Goal: Transaction & Acquisition: Purchase product/service

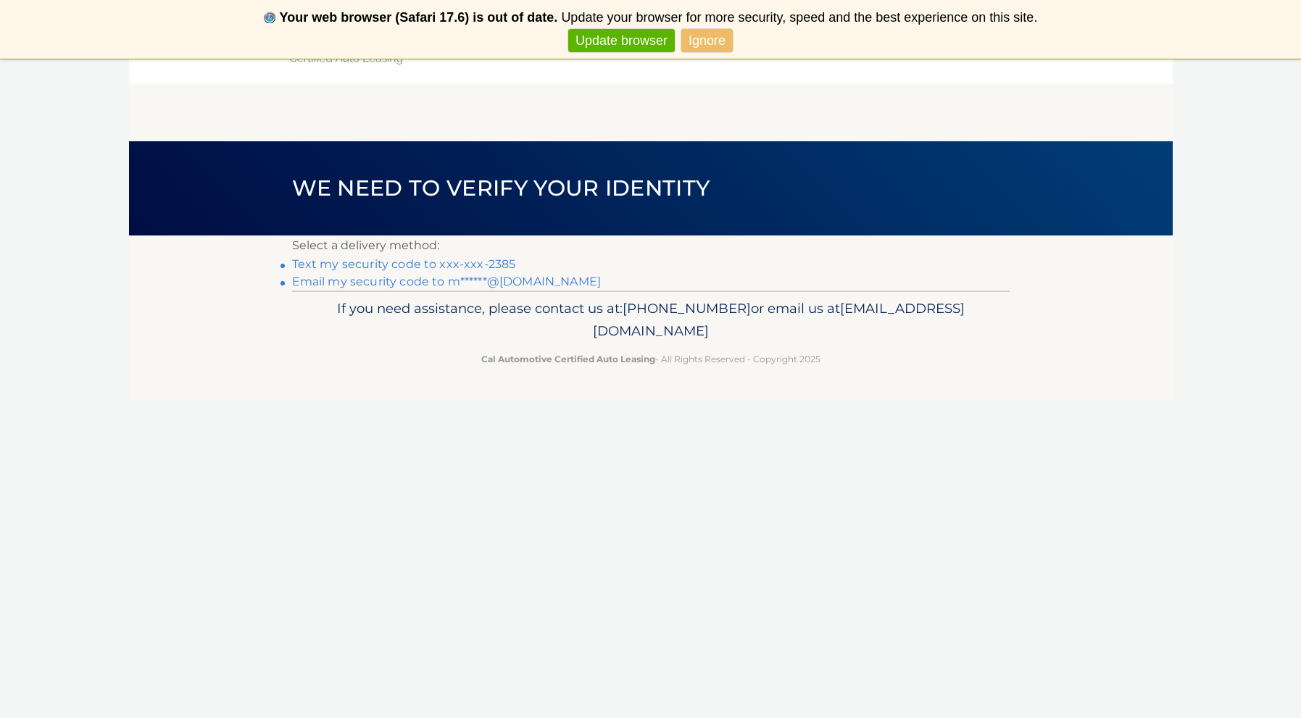
click at [448, 266] on link "Text my security code to xxx-xxx-2385" at bounding box center [404, 264] width 224 height 14
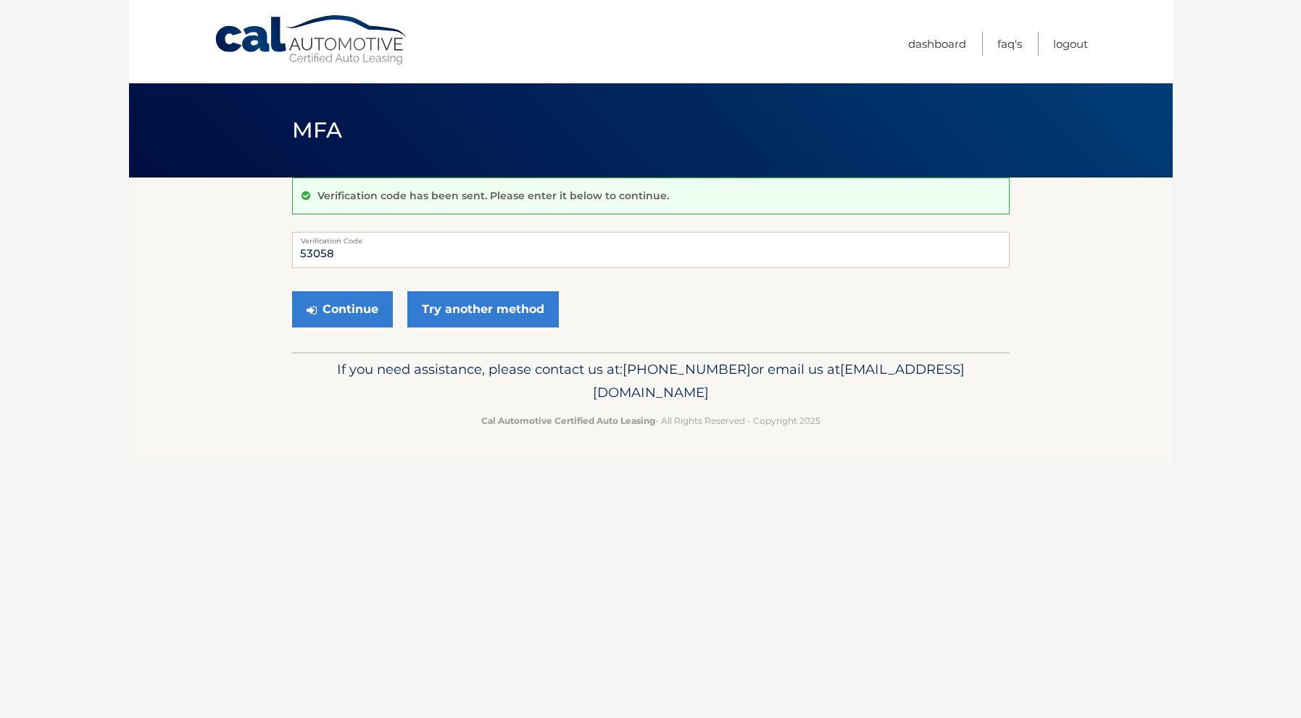
type input "530587"
click at [341, 309] on button "Continue" at bounding box center [342, 309] width 101 height 36
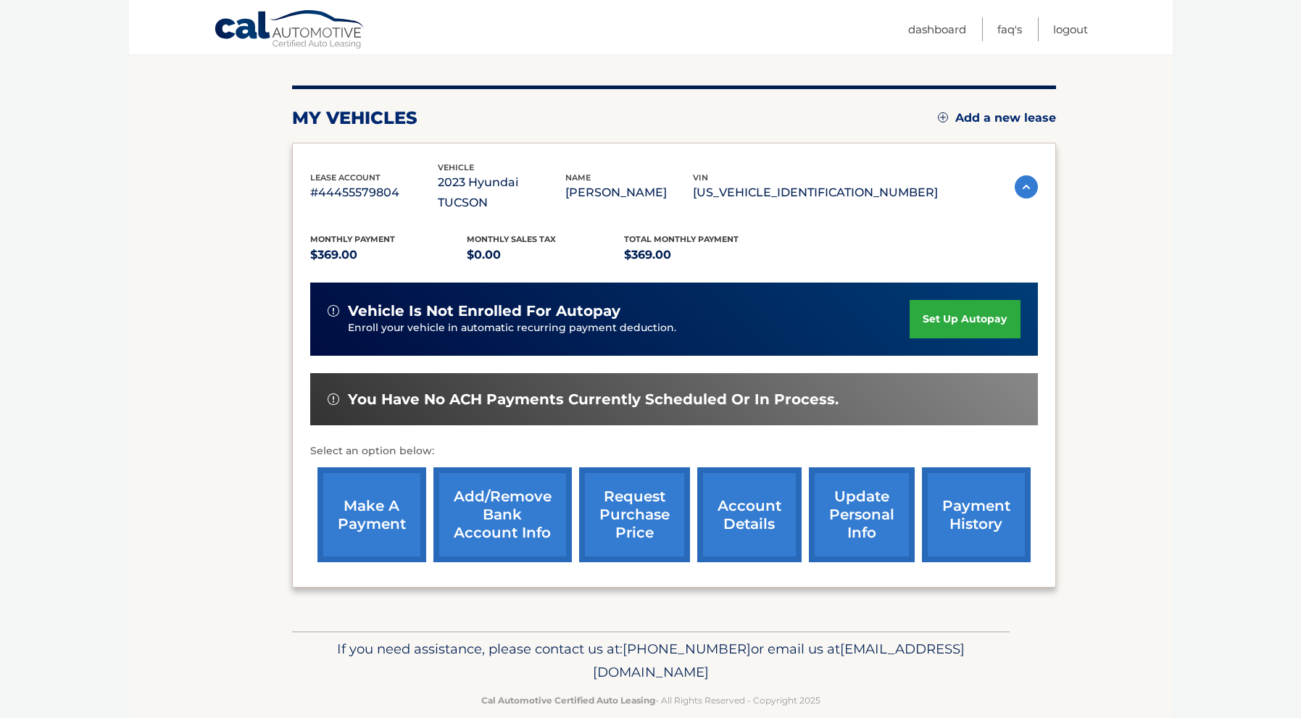
scroll to position [157, 0]
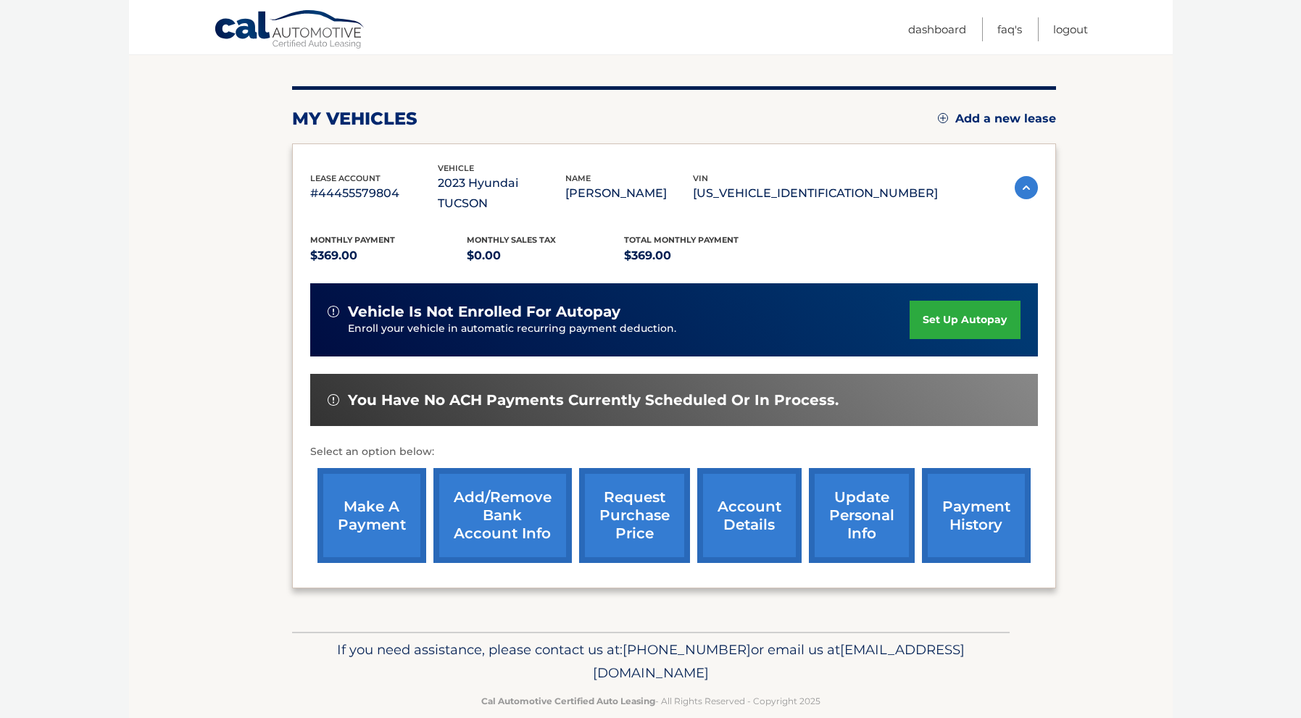
click at [362, 488] on link "make a payment" at bounding box center [371, 515] width 109 height 95
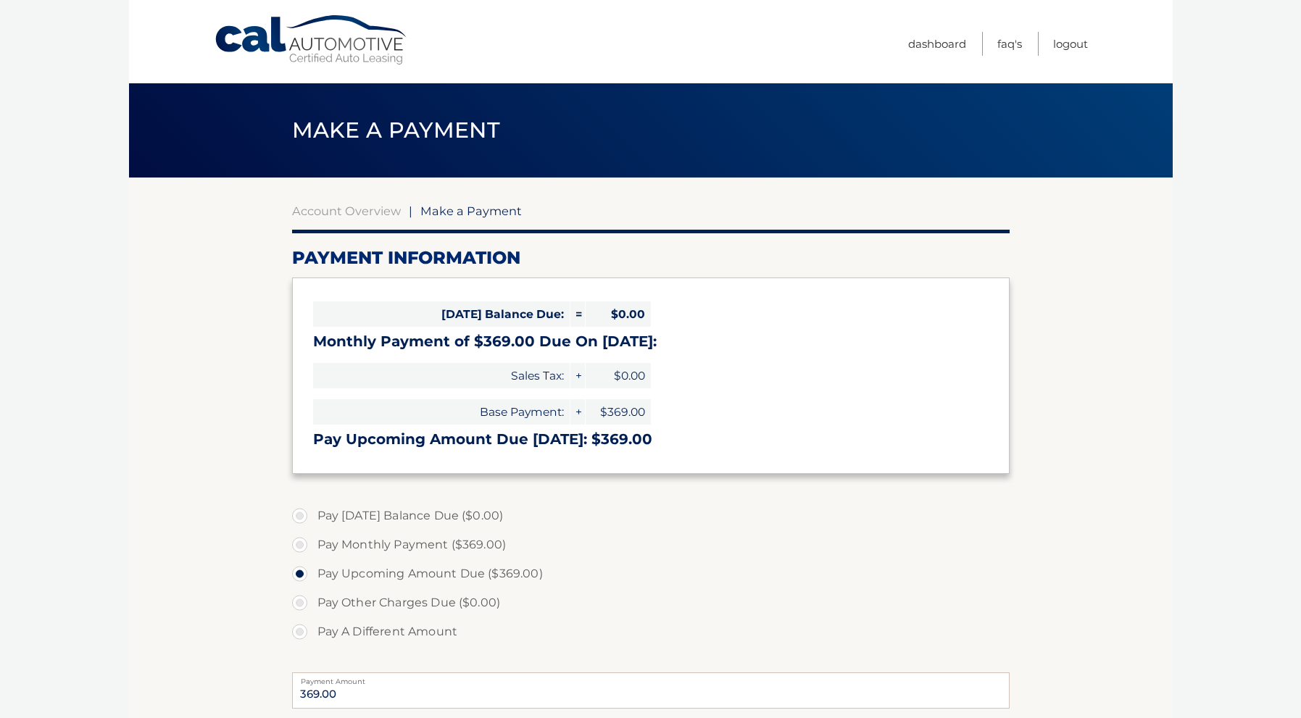
select select "MTJjNzY5ZGEtN2Y1Mi00OTAwLTkzNGUtOTg1YmE2NTQ1ZDE2"
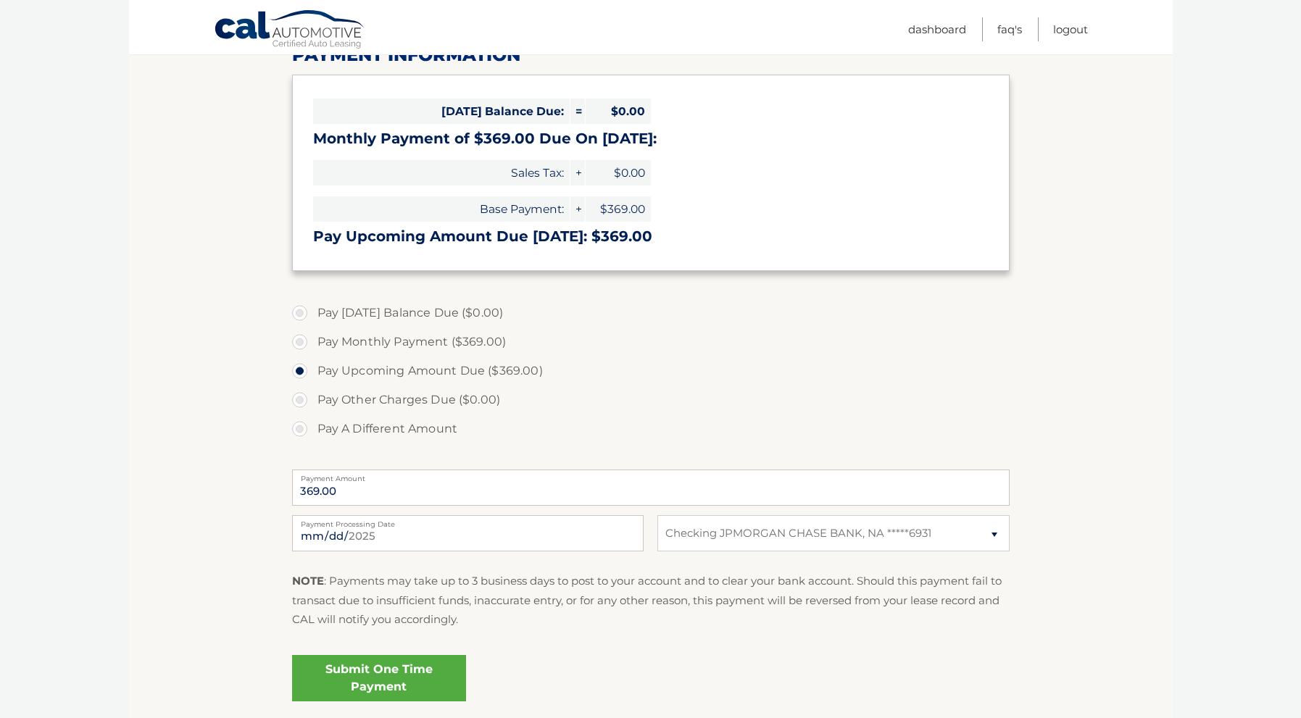
scroll to position [204, 0]
click at [396, 668] on link "Submit One Time Payment" at bounding box center [379, 677] width 174 height 46
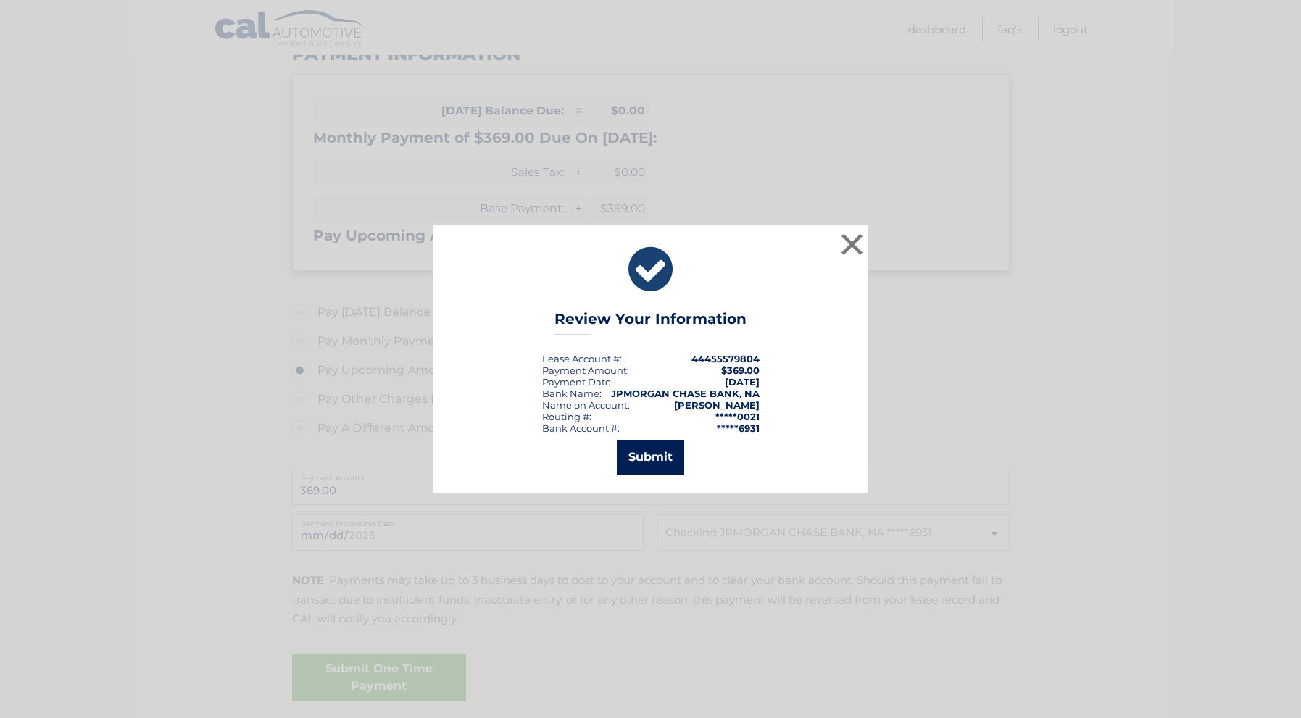
click at [662, 467] on button "Submit" at bounding box center [650, 457] width 67 height 35
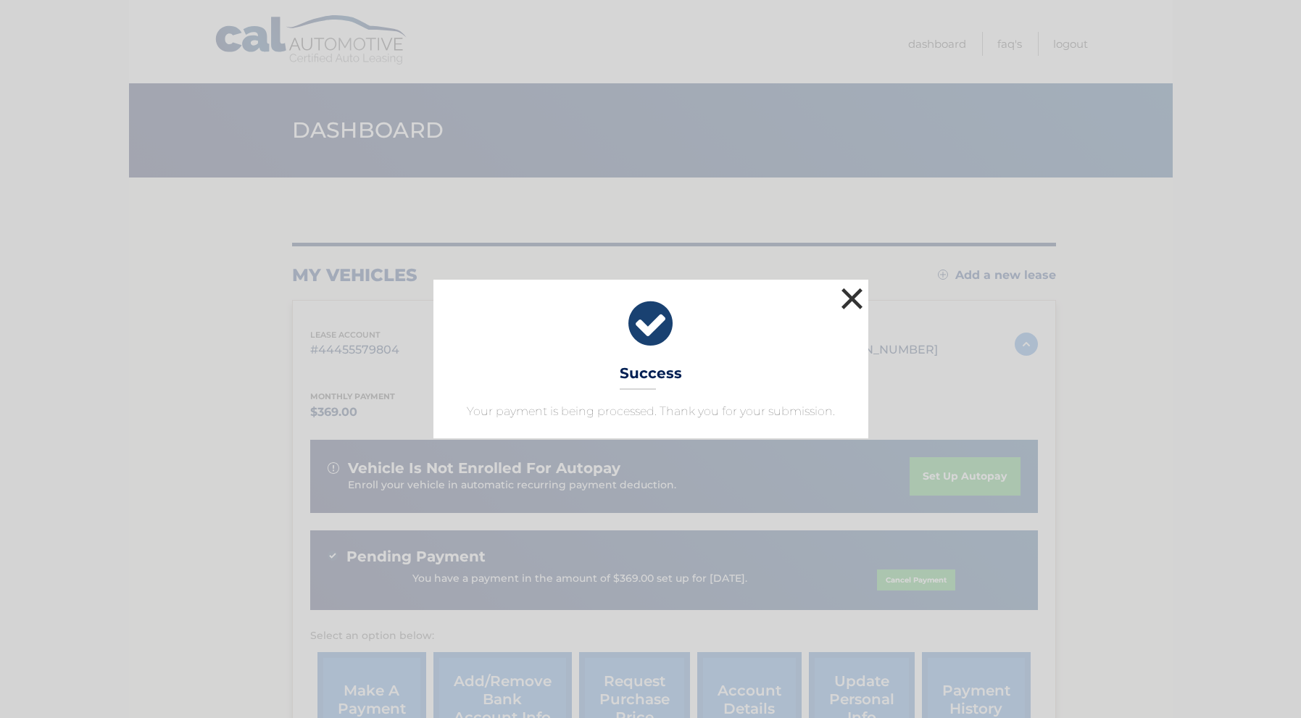
click at [855, 300] on button "×" at bounding box center [852, 298] width 29 height 29
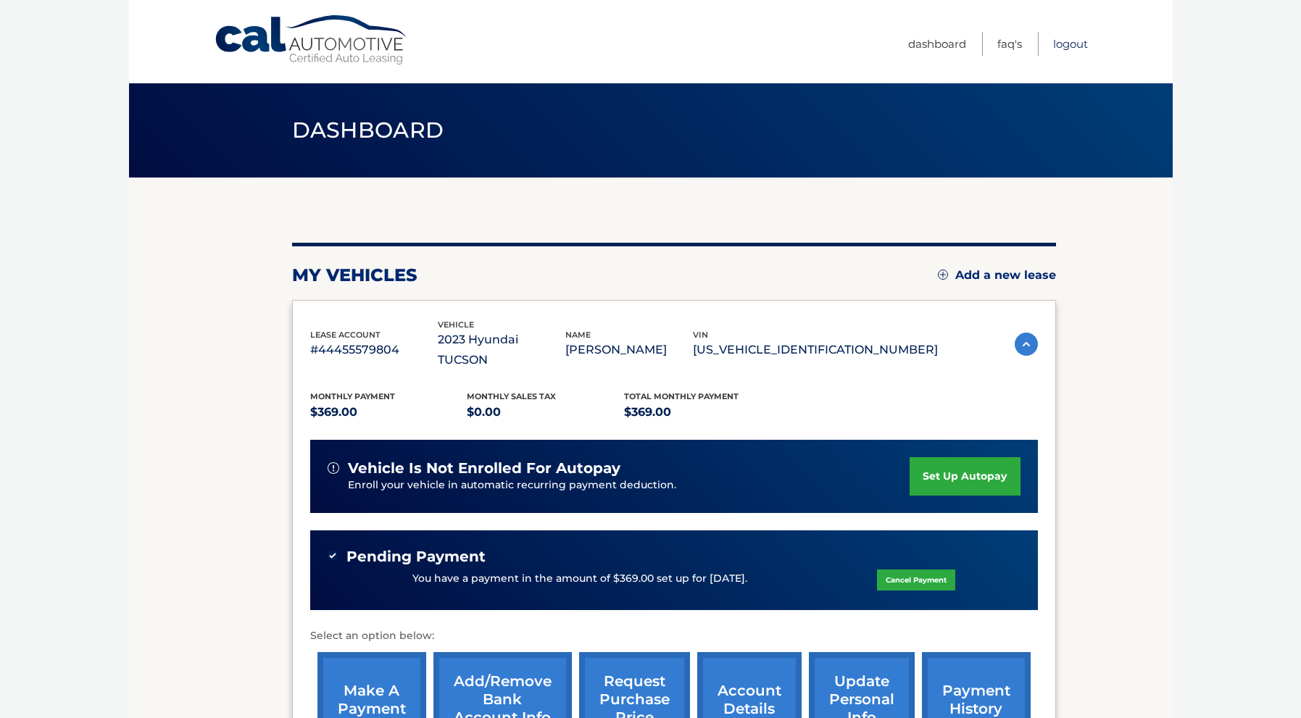
click at [1067, 43] on link "Logout" at bounding box center [1070, 44] width 35 height 24
